Goal: Information Seeking & Learning: Learn about a topic

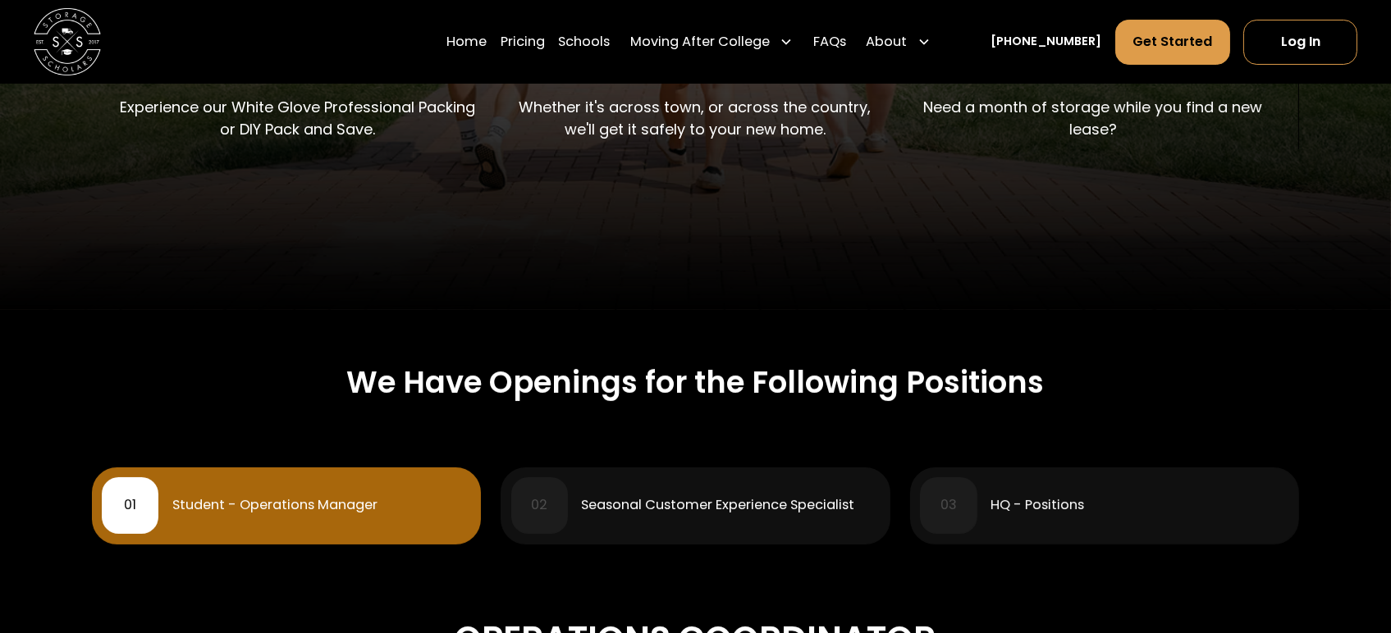
click at [361, 510] on div "Student - Operations Manager" at bounding box center [274, 505] width 205 height 13
click at [223, 489] on div "01 Student - Operations Manager" at bounding box center [286, 506] width 369 height 57
click at [140, 488] on div "01" at bounding box center [130, 506] width 57 height 57
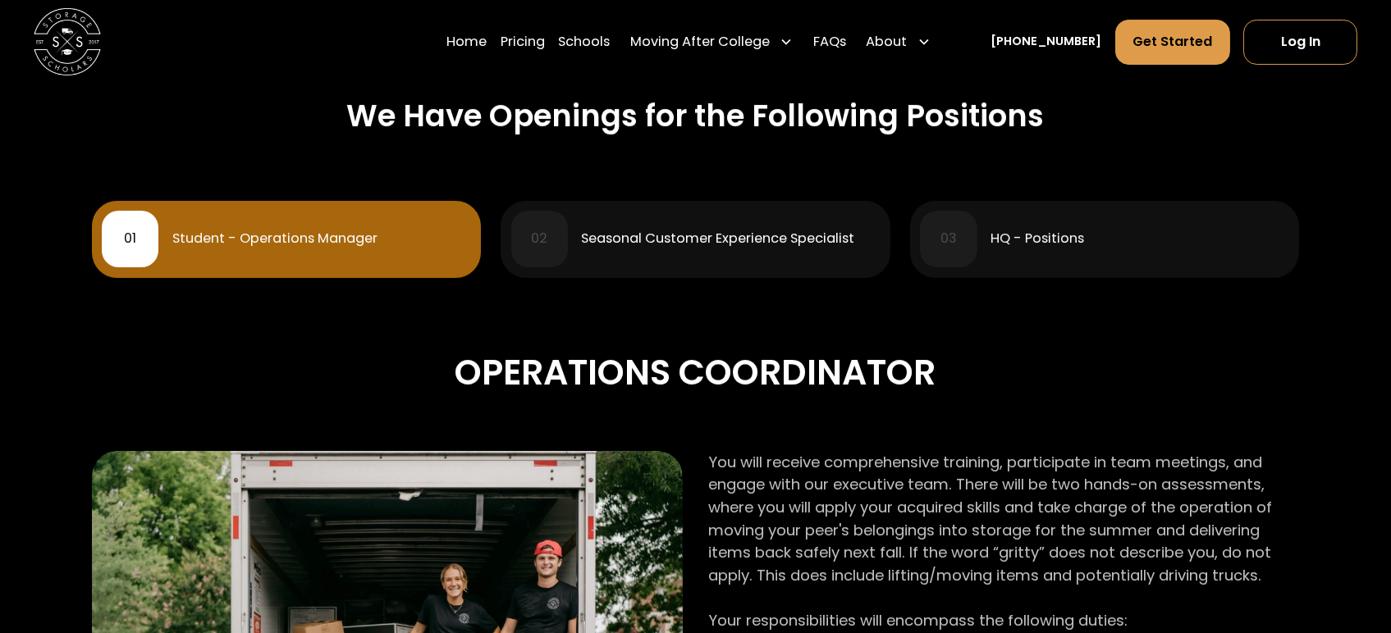
scroll to position [713, 0]
click at [177, 250] on div "01 Student - Operations Manager" at bounding box center [286, 240] width 369 height 57
click at [128, 244] on div "01" at bounding box center [130, 239] width 12 height 13
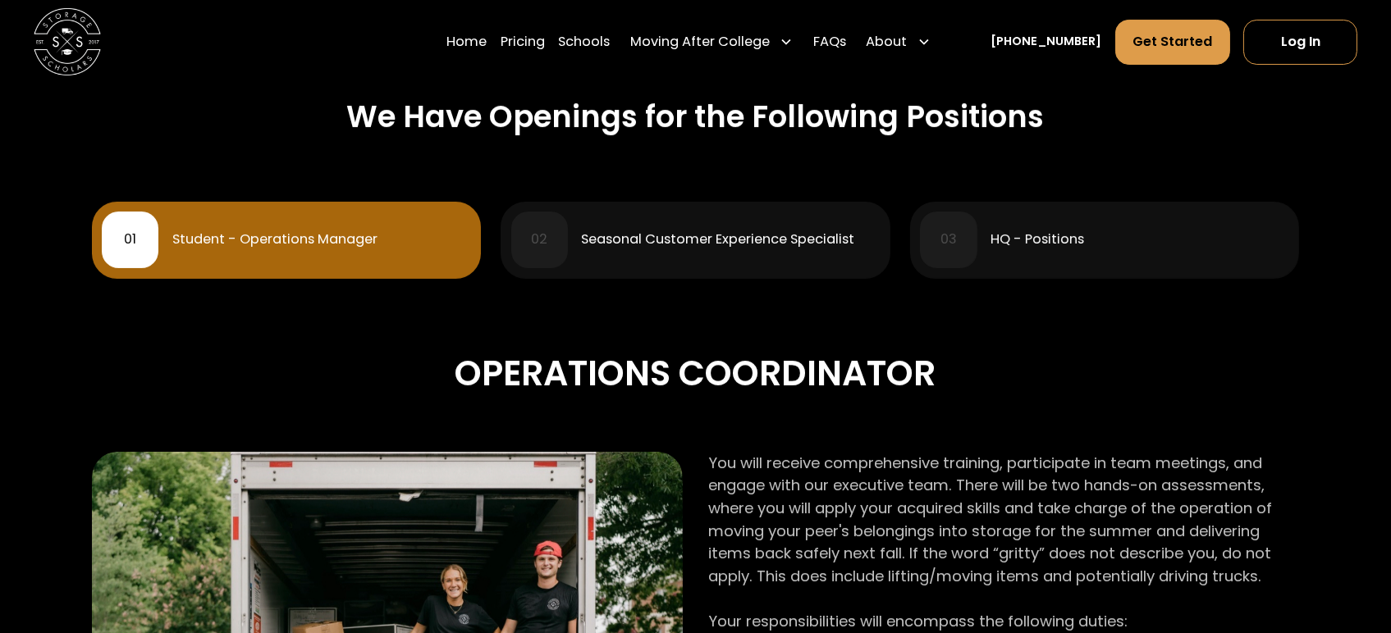
drag, startPoint x: 128, startPoint y: 243, endPoint x: 345, endPoint y: 270, distance: 219.1
click at [308, 241] on div "Student - Operations Manager" at bounding box center [274, 239] width 205 height 13
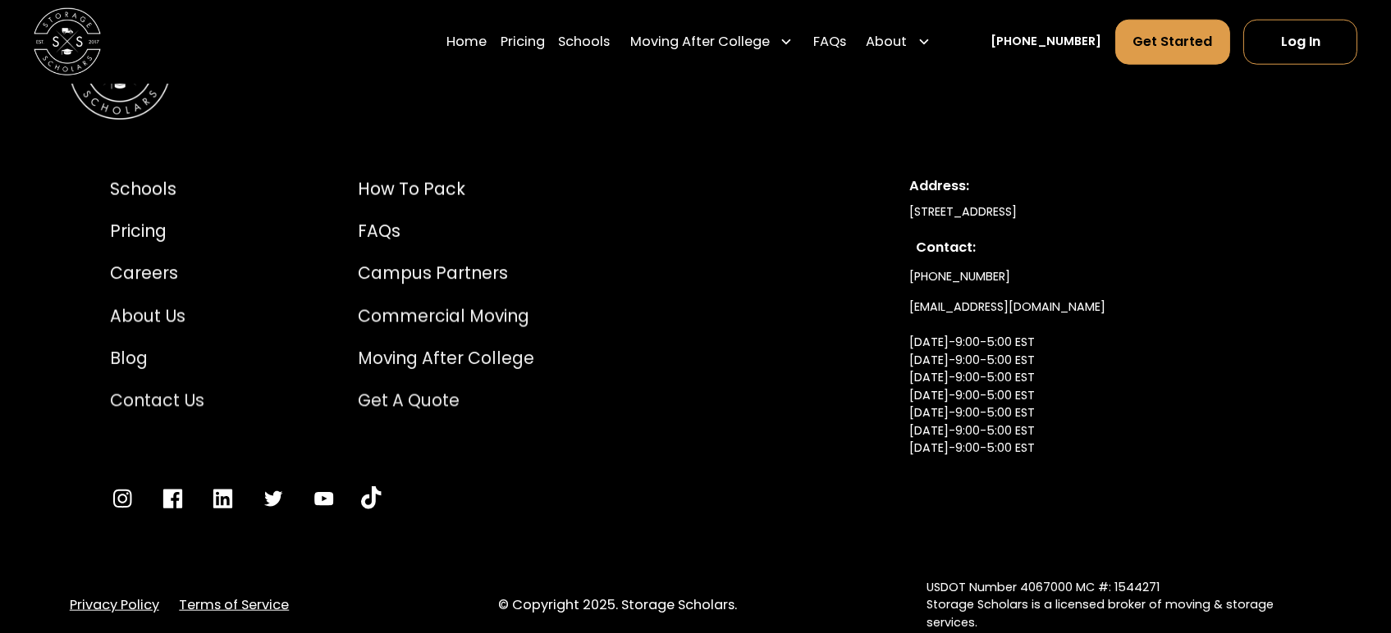
scroll to position [3748, 0]
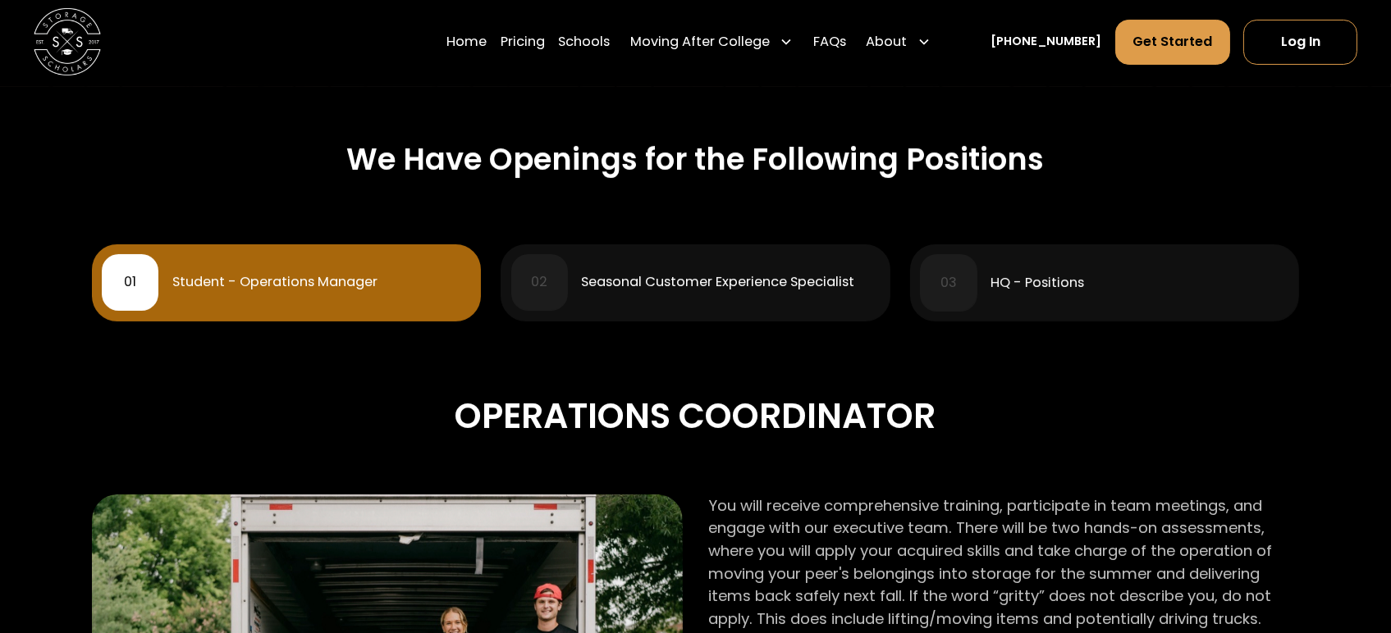
scroll to position [674, 0]
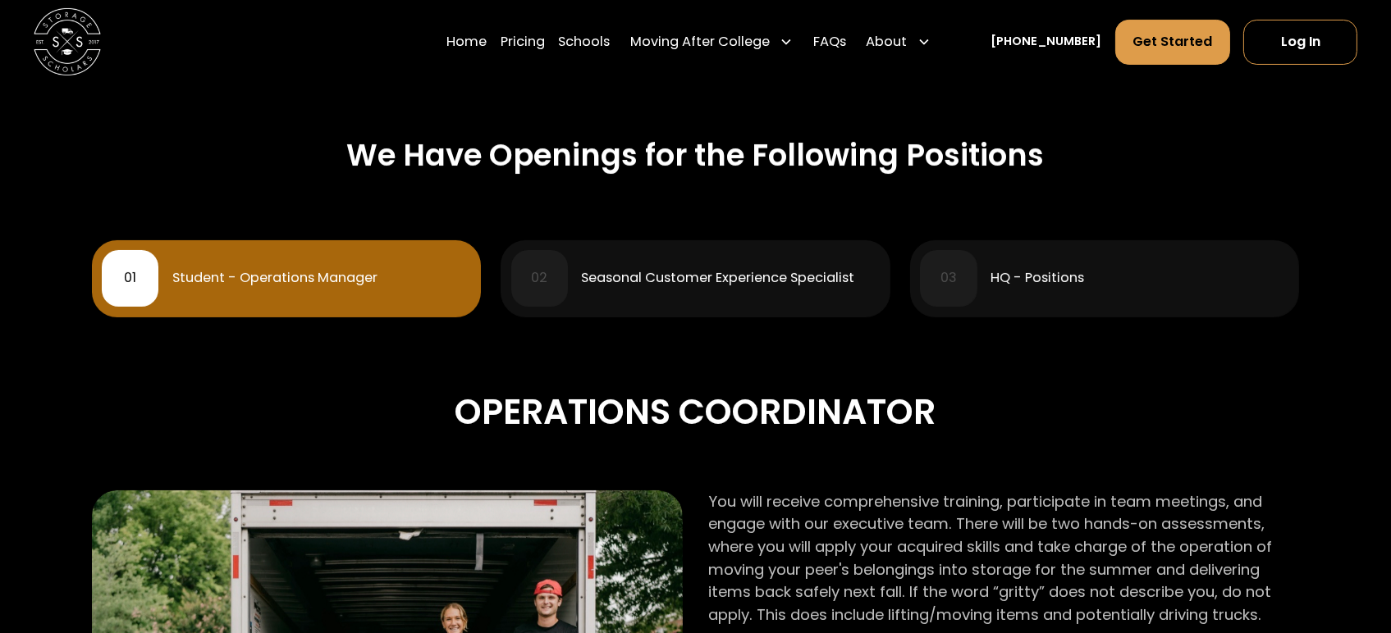
click at [784, 288] on div "02 Seasonal Customer Experience Specialist" at bounding box center [695, 278] width 369 height 57
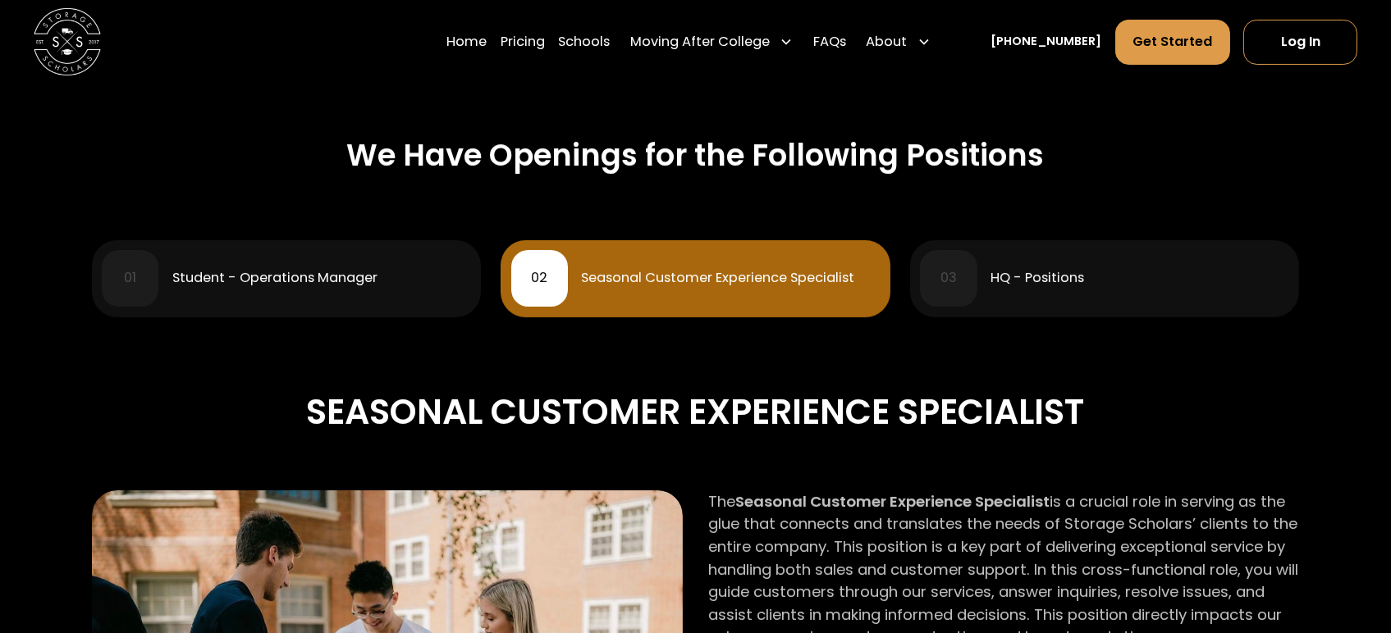
click at [331, 299] on div "01 Student - Operations Manager" at bounding box center [286, 278] width 369 height 57
